Goal: Task Accomplishment & Management: Manage account settings

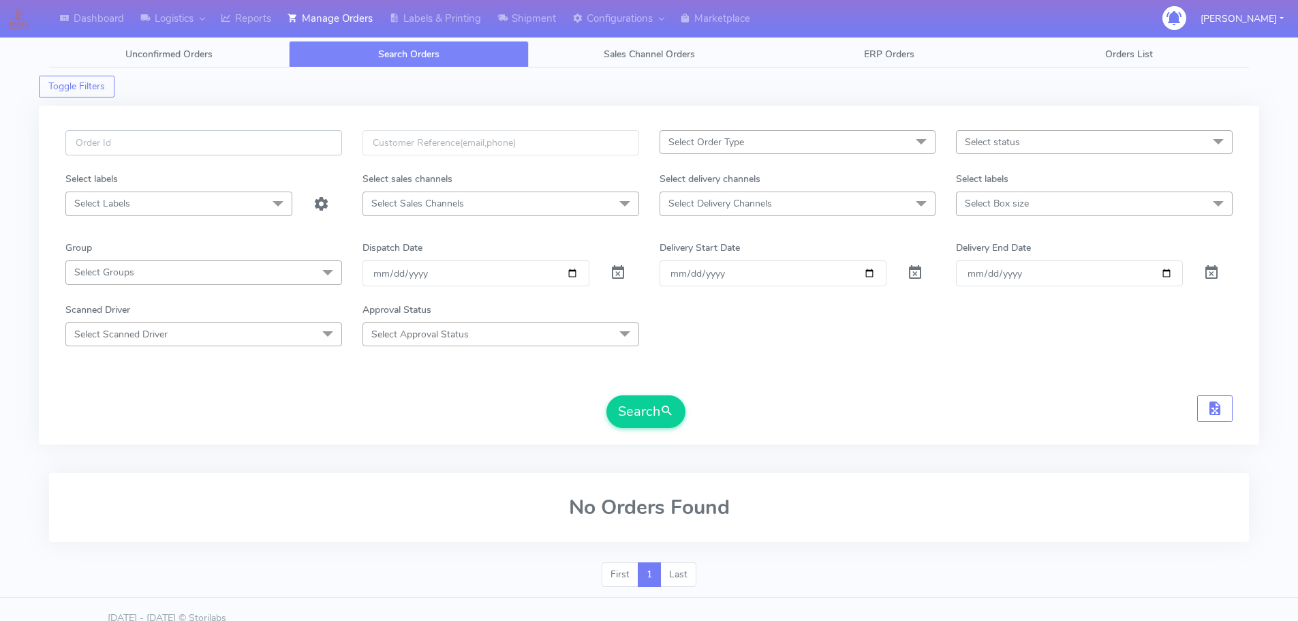
click at [292, 139] on input "text" at bounding box center [203, 142] width 277 height 25
paste input "1627198"
type input "1627198"
click at [613, 273] on span at bounding box center [618, 275] width 16 height 13
click at [636, 406] on button "Search" at bounding box center [645, 411] width 79 height 33
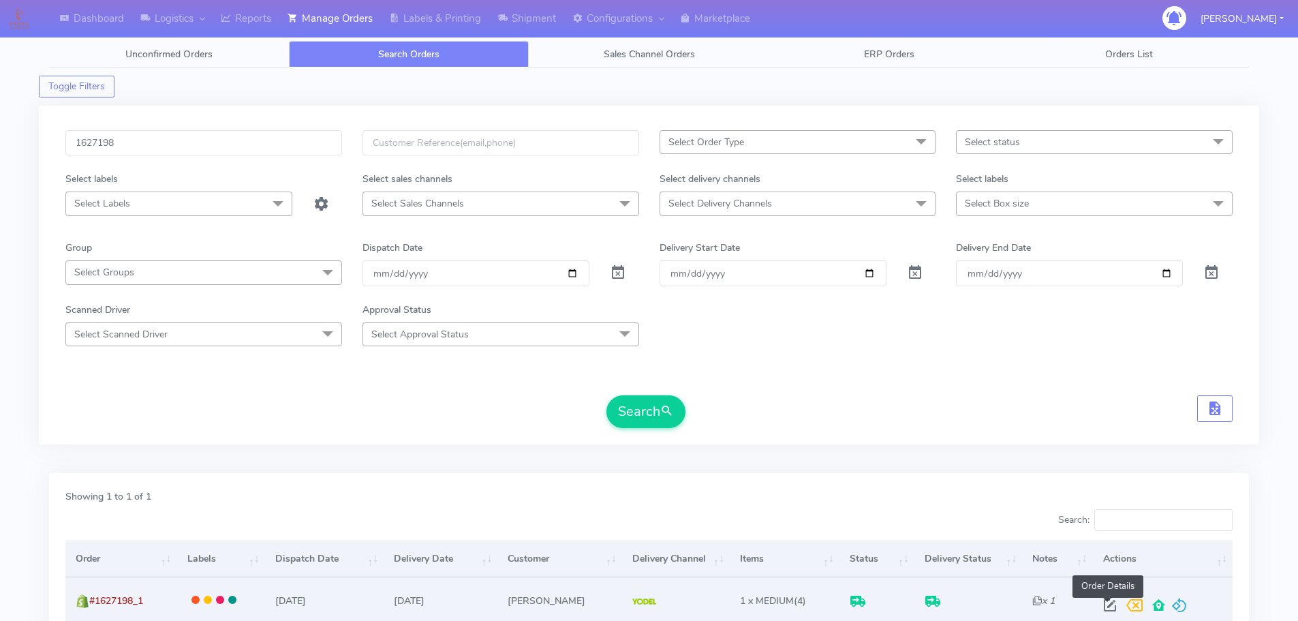
click at [1107, 604] on span at bounding box center [1110, 608] width 25 height 13
select select "5"
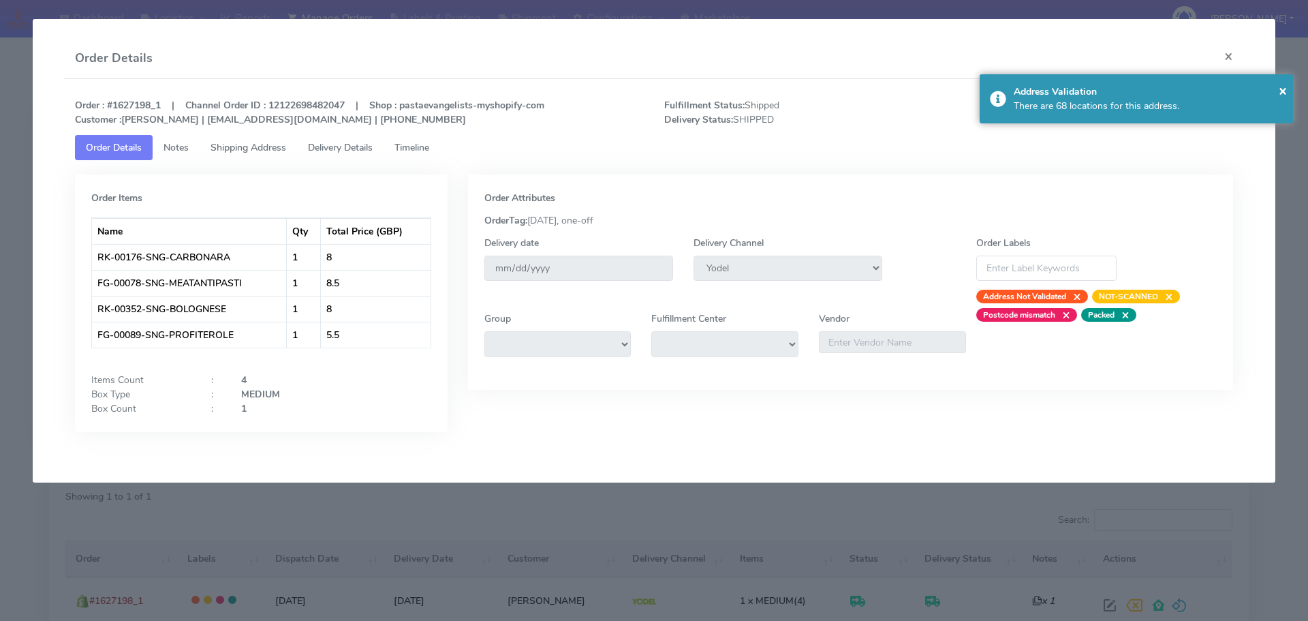
click at [275, 162] on tab "Order Items Name Qty Total Price (GBP) RK-00176-SNG-CARBONARA 1 8 FG-00078-SNG-…" at bounding box center [654, 306] width 1159 height 292
drag, startPoint x: 275, startPoint y: 162, endPoint x: 277, endPoint y: 149, distance: 13.8
click at [276, 160] on tab "Order Items Name Qty Total Price (GBP) RK-00176-SNG-CARBONARA 1 8 FG-00078-SNG-…" at bounding box center [654, 306] width 1159 height 292
click at [277, 148] on span "Shipping Address" at bounding box center [249, 147] width 76 height 13
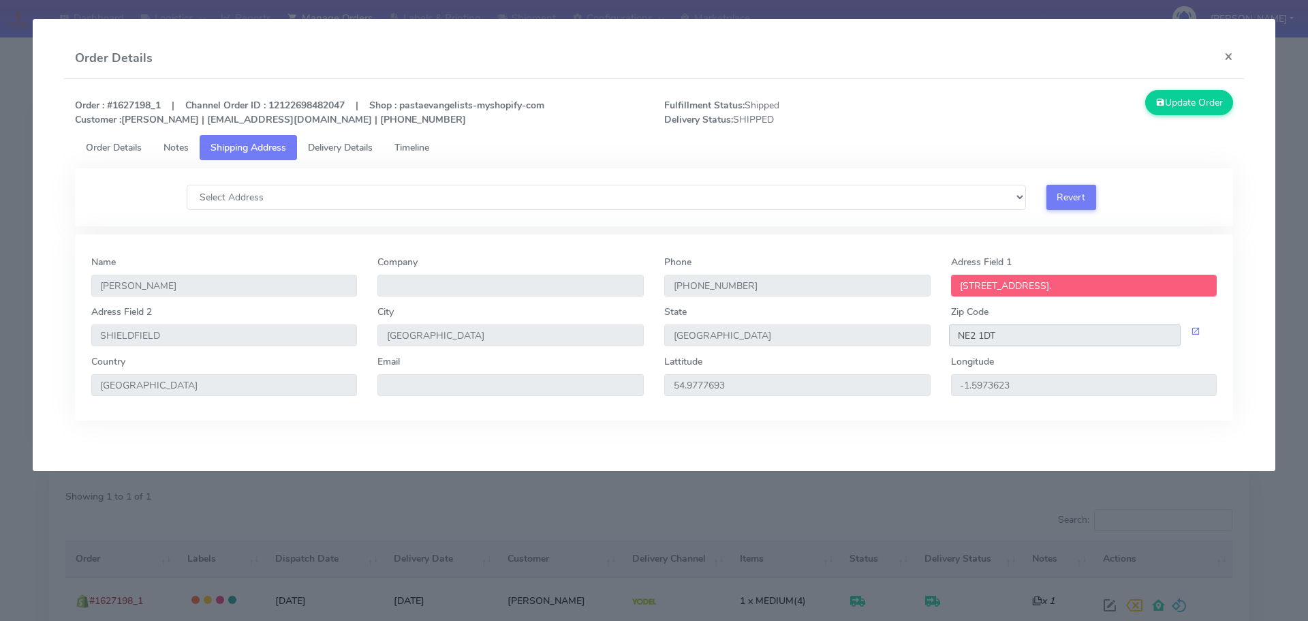
drag, startPoint x: 1006, startPoint y: 337, endPoint x: 939, endPoint y: 331, distance: 67.1
click at [939, 331] on div "Adress Field [STREET_ADDRESS]" at bounding box center [654, 330] width 1147 height 50
click at [362, 153] on span "Delivery Details" at bounding box center [340, 147] width 65 height 13
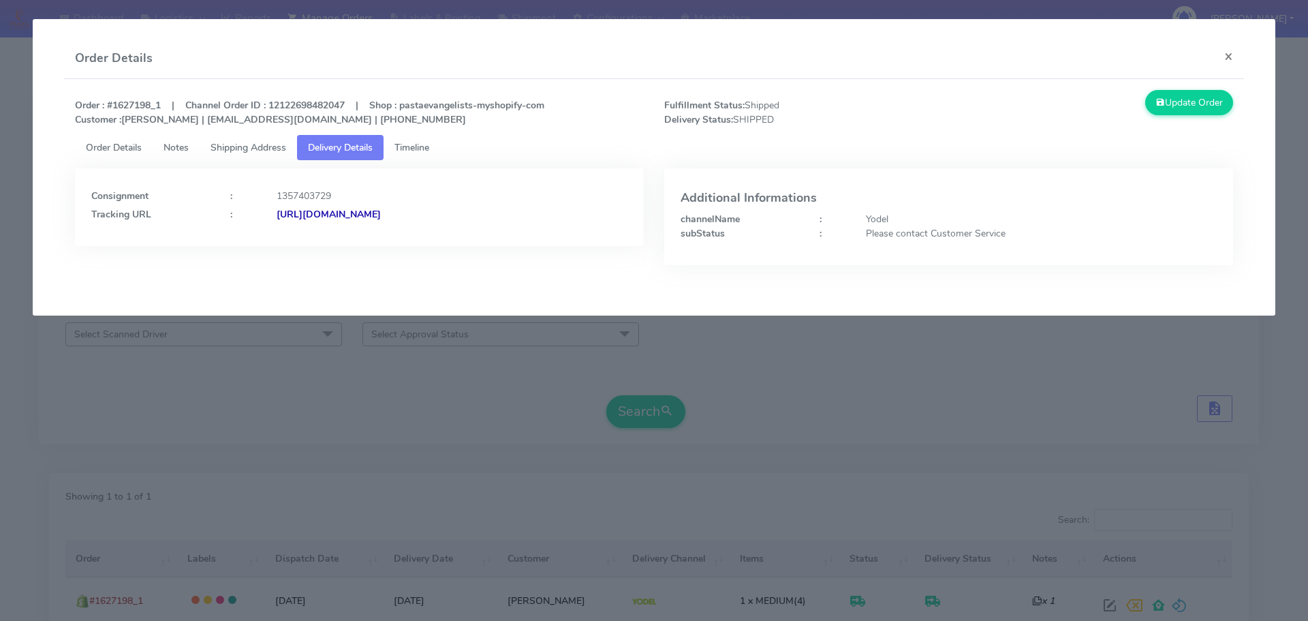
click at [381, 215] on strong "[URL][DOMAIN_NAME]" at bounding box center [329, 214] width 104 height 13
